Goal: Transaction & Acquisition: Subscribe to service/newsletter

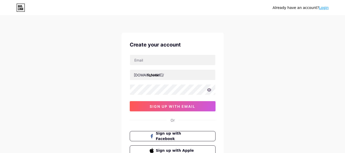
click at [173, 67] on div "[DOMAIN_NAME]/ faheek sign up with email" at bounding box center [173, 83] width 86 height 57
click at [178, 66] on div "bio.link/ sign up with email" at bounding box center [173, 83] width 86 height 57
click at [165, 58] on input "text" at bounding box center [172, 60] width 85 height 10
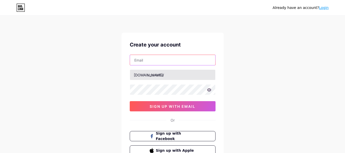
type input "faheem_siddiqi@yahoo.com"
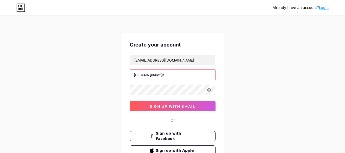
click at [169, 78] on input "text" at bounding box center [172, 75] width 85 height 10
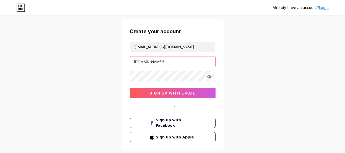
scroll to position [10, 0]
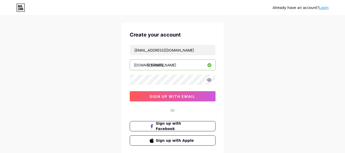
click at [162, 67] on input "[PERSON_NAME]" at bounding box center [172, 65] width 85 height 10
paste input "festivities"
type input "siddiqifestivities"
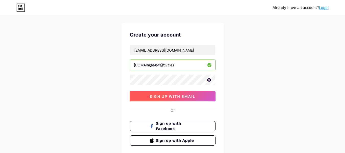
click at [171, 100] on button "sign up with email" at bounding box center [173, 96] width 86 height 10
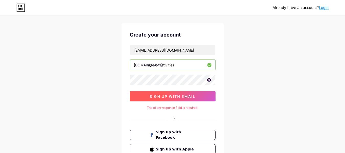
click at [184, 96] on span "sign up with email" at bounding box center [173, 96] width 46 height 4
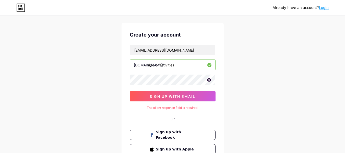
click at [207, 81] on icon at bounding box center [209, 80] width 5 height 4
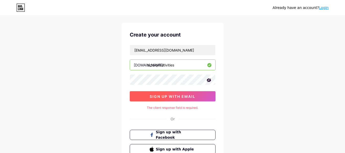
click at [186, 93] on button "sign up with email" at bounding box center [173, 96] width 86 height 10
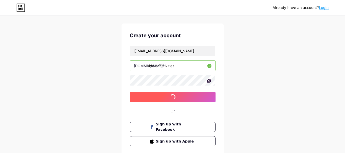
scroll to position [0, 0]
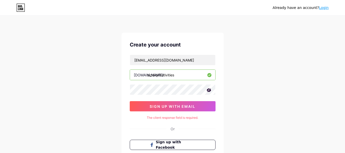
click at [181, 119] on div "The client response field is required." at bounding box center [173, 117] width 86 height 5
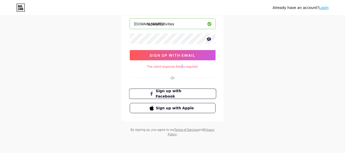
click at [172, 93] on span "Sign up with Facebook" at bounding box center [175, 93] width 40 height 11
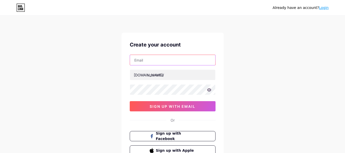
drag, startPoint x: 0, startPoint y: 0, endPoint x: 139, endPoint y: 59, distance: 150.8
click at [139, 59] on input "text" at bounding box center [172, 60] width 85 height 10
type input "[EMAIL_ADDRESS][DOMAIN_NAME]"
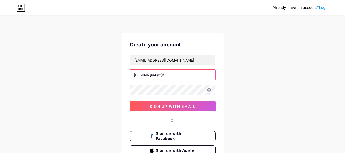
click at [164, 78] on input "text" at bounding box center [172, 75] width 85 height 10
type input "siddiqifestives"
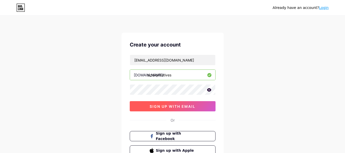
click at [201, 108] on button "sign up with email" at bounding box center [173, 106] width 86 height 10
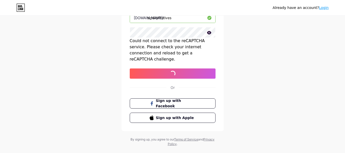
scroll to position [57, 0]
click at [174, 98] on span "Sign up with Facebook" at bounding box center [175, 103] width 40 height 11
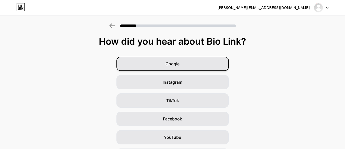
click at [170, 58] on div "Google" at bounding box center [172, 64] width 112 height 14
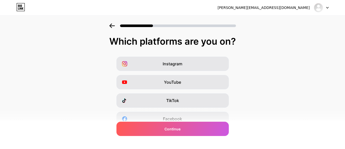
click at [179, 56] on div "Which platforms are you on? Instagram YouTube TikTok Facebook Twitter/X Buy Me …" at bounding box center [172, 117] width 345 height 163
click at [167, 114] on div "Facebook" at bounding box center [172, 119] width 112 height 14
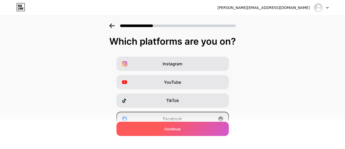
click at [163, 130] on div "Continue" at bounding box center [172, 129] width 112 height 14
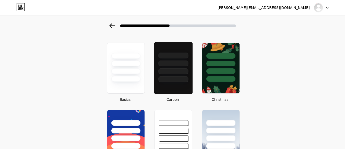
scroll to position [15, 4]
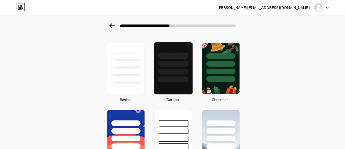
click at [184, 84] on div at bounding box center [173, 68] width 39 height 53
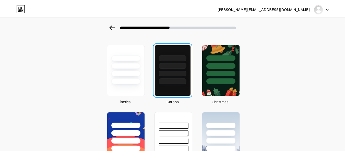
scroll to position [0, 0]
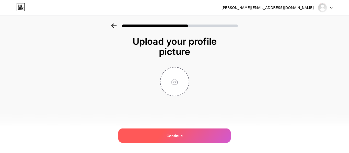
click at [168, 142] on div "Continue" at bounding box center [174, 135] width 112 height 14
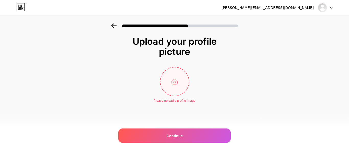
click at [172, 84] on input "file" at bounding box center [174, 81] width 28 height 28
type input "C:\fakepath\2150965821.jpg"
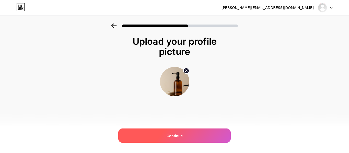
click at [186, 134] on div "Continue" at bounding box center [174, 135] width 112 height 14
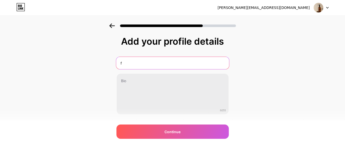
click at [181, 62] on input "f" at bounding box center [172, 63] width 113 height 12
type input "ga"
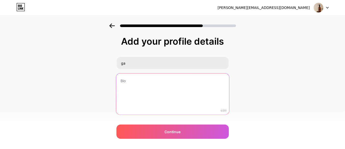
click at [147, 84] on textarea at bounding box center [172, 95] width 113 height 42
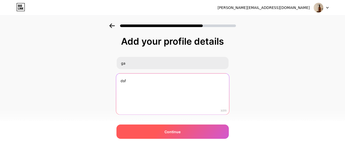
type textarea "dsf"
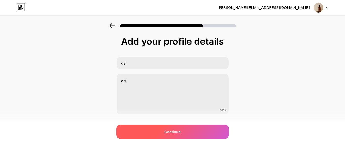
click at [150, 132] on div "Continue" at bounding box center [172, 132] width 112 height 14
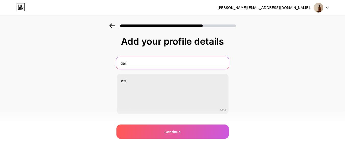
click at [178, 66] on input "gar" at bounding box center [172, 63] width 113 height 12
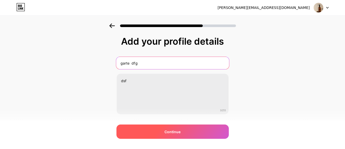
type input "garte dfg"
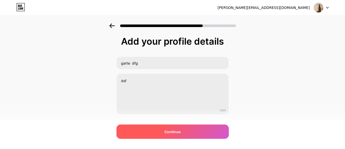
click at [190, 132] on div "Continue" at bounding box center [172, 132] width 112 height 14
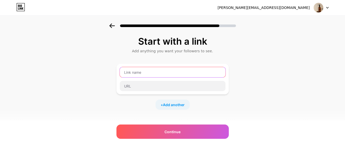
click at [180, 72] on input "text" at bounding box center [173, 72] width 106 height 10
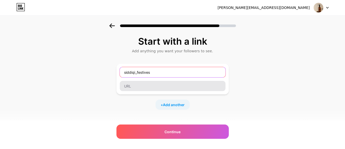
type input "siddiqi_festives"
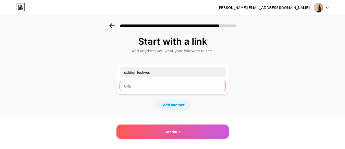
click at [160, 89] on input "text" at bounding box center [173, 86] width 106 height 10
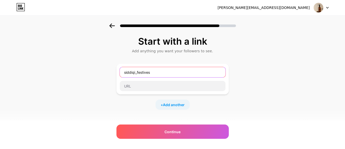
click at [170, 73] on input "siddiqi_festives" at bounding box center [173, 72] width 106 height 10
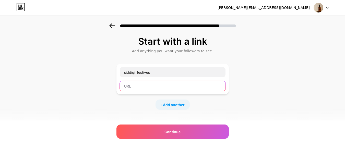
click at [161, 85] on input "text" at bounding box center [173, 86] width 106 height 10
paste input "siddiqi_festives"
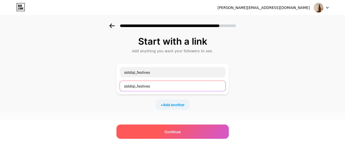
type input "siddiqi_festives"
click at [161, 136] on div "Continue" at bounding box center [172, 132] width 112 height 14
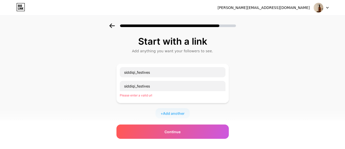
click at [170, 93] on div "Please enter a valid url" at bounding box center [173, 95] width 106 height 5
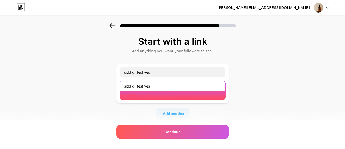
click at [171, 91] on input "siddiqi_festives" at bounding box center [173, 86] width 106 height 10
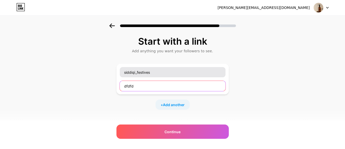
paste input "[URL][DOMAIN_NAME]"
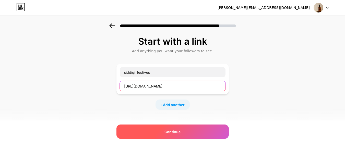
type input "[URL][DOMAIN_NAME]"
click at [152, 132] on div "Continue" at bounding box center [172, 132] width 112 height 14
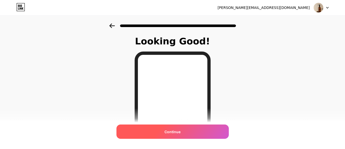
click at [176, 131] on span "Continue" at bounding box center [172, 131] width 16 height 5
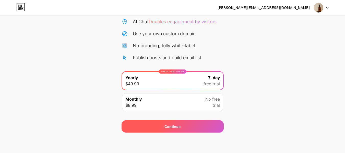
scroll to position [51, 0]
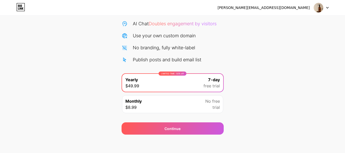
click at [204, 104] on div "Monthly $8.99 No free trial" at bounding box center [172, 104] width 101 height 18
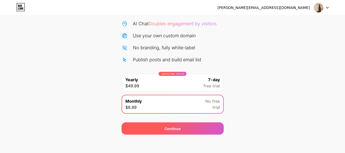
click at [194, 129] on div "Continue" at bounding box center [172, 128] width 102 height 12
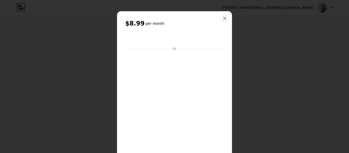
click at [222, 20] on div at bounding box center [224, 18] width 9 height 9
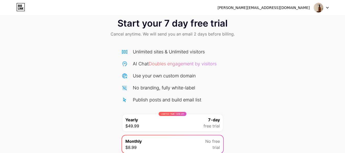
scroll to position [0, 0]
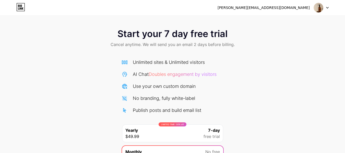
click at [313, 12] on div "[PERSON_NAME][EMAIL_ADDRESS][DOMAIN_NAME]" at bounding box center [272, 7] width 111 height 9
